Goal: Information Seeking & Learning: Learn about a topic

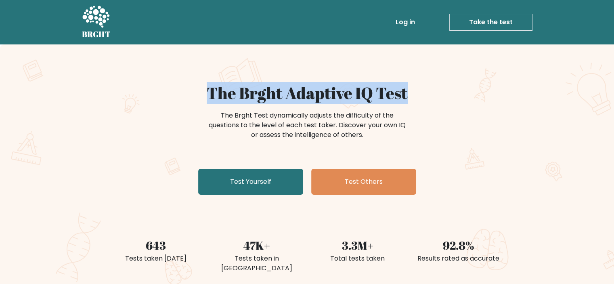
drag, startPoint x: 210, startPoint y: 92, endPoint x: 408, endPoint y: 94, distance: 197.5
click at [408, 94] on h1 "The Brght Adaptive IQ Test" at bounding box center [307, 92] width 394 height 19
copy h1 "The Brght Adaptive IQ Test"
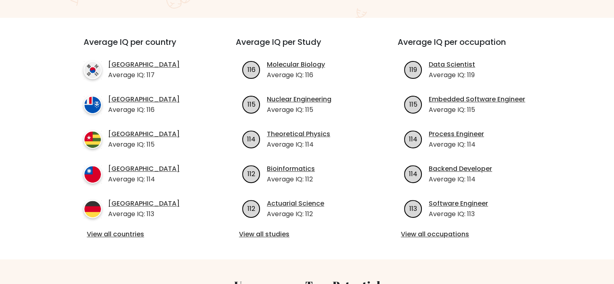
scroll to position [283, 0]
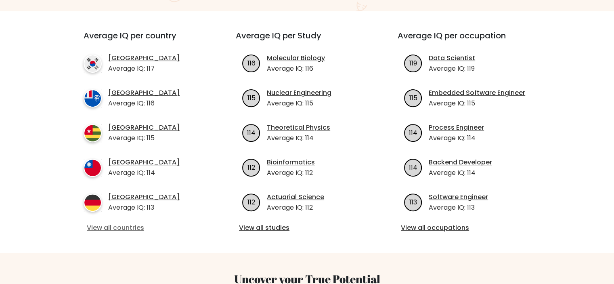
click at [126, 223] on link "View all countries" at bounding box center [145, 228] width 117 height 10
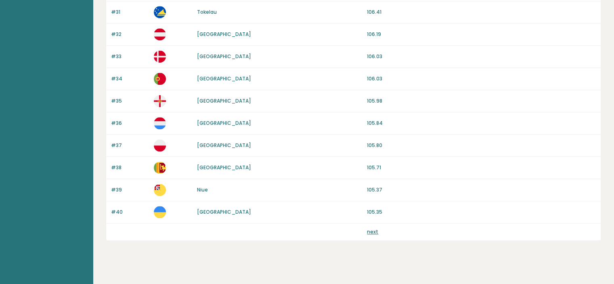
scroll to position [761, 0]
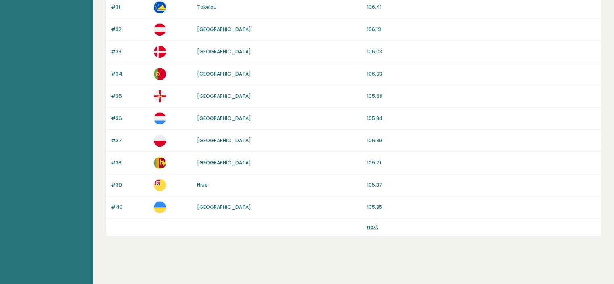
click at [372, 223] on link "next" at bounding box center [372, 226] width 11 height 7
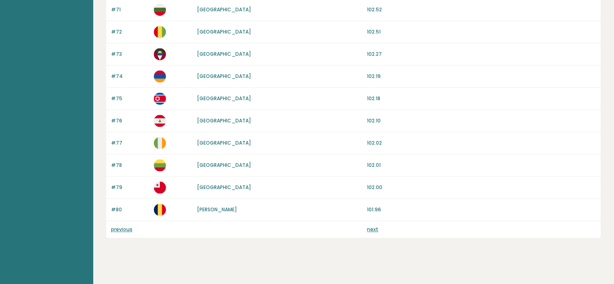
scroll to position [761, 0]
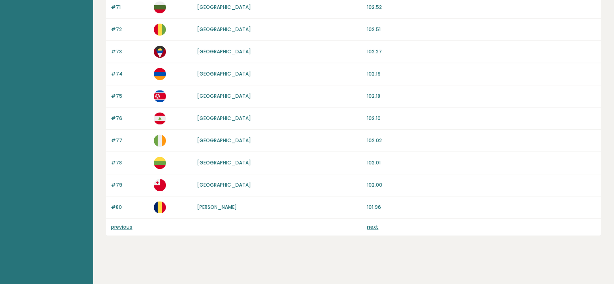
click at [371, 225] on link "next" at bounding box center [372, 226] width 11 height 7
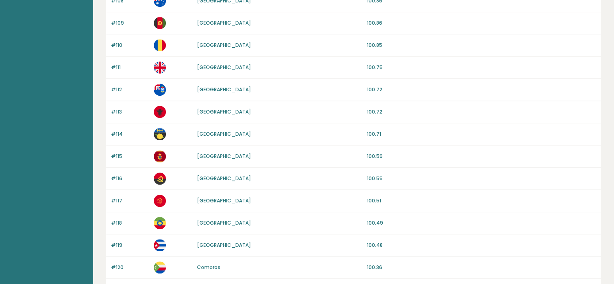
scroll to position [761, 0]
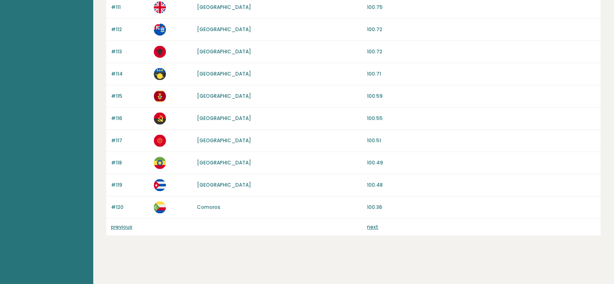
click at [373, 224] on link "next" at bounding box center [372, 226] width 11 height 7
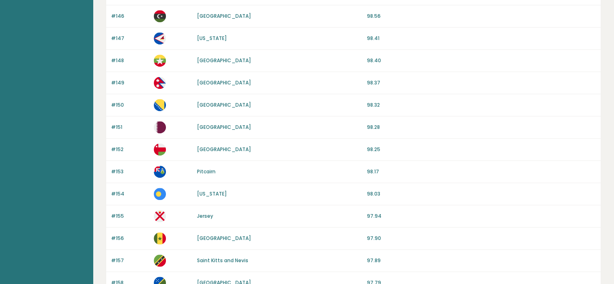
scroll to position [761, 0]
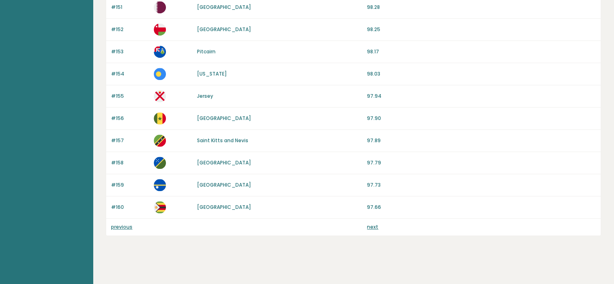
click at [374, 223] on link "next" at bounding box center [372, 226] width 11 height 7
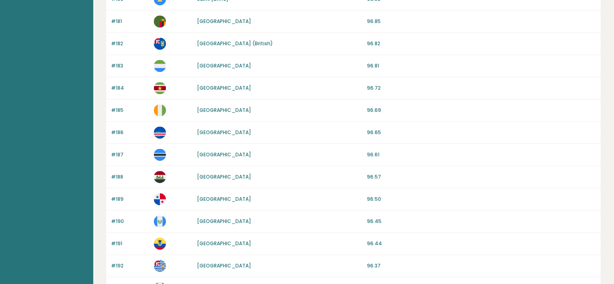
scroll to position [761, 0]
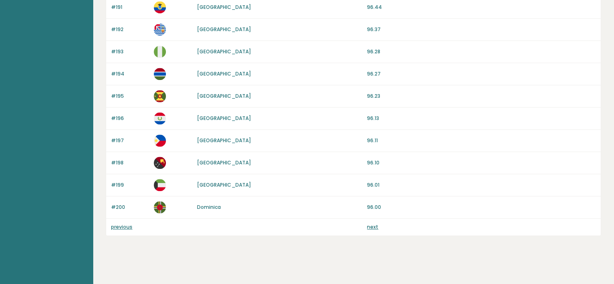
click at [372, 224] on link "next" at bounding box center [372, 226] width 11 height 7
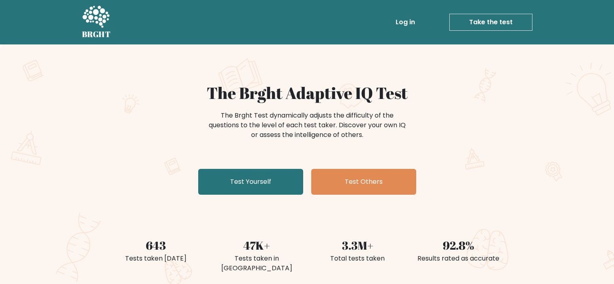
scroll to position [349, 0]
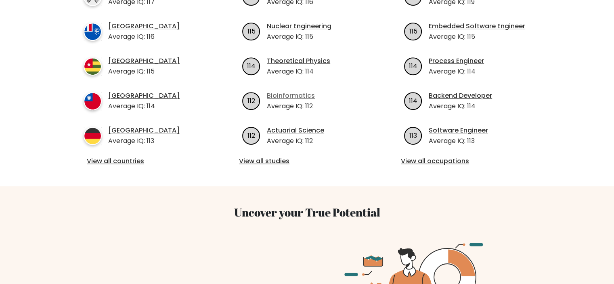
click at [294, 91] on link "Bioinformatics" at bounding box center [291, 96] width 48 height 10
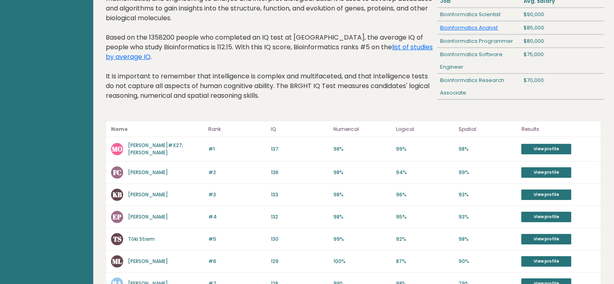
scroll to position [81, 0]
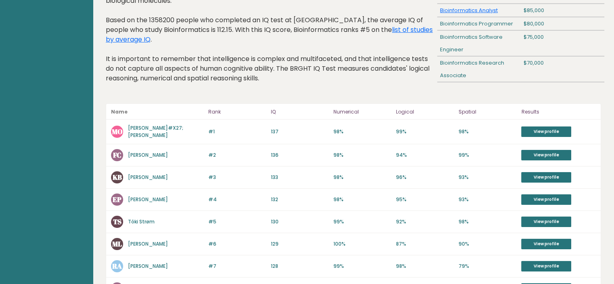
click at [168, 128] on link "Marcus O&#X27;Brien" at bounding box center [155, 131] width 55 height 14
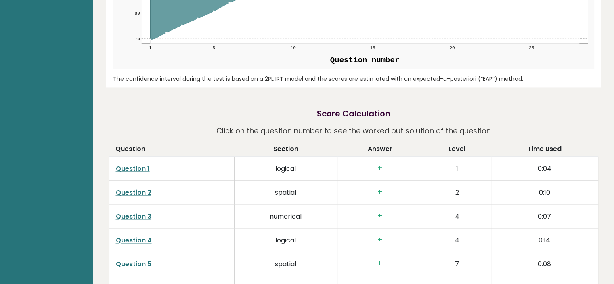
scroll to position [944, 0]
